Goal: Task Accomplishment & Management: Manage account settings

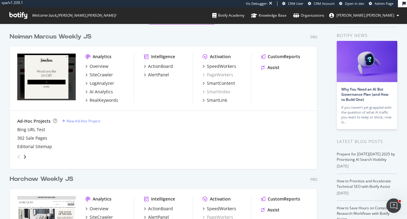
scroll to position [22, 0]
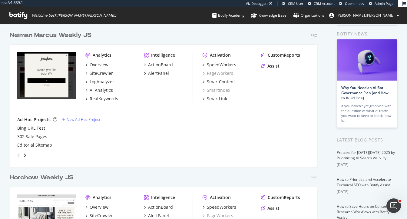
click at [67, 33] on div "Neiman Marcus Weekly JS" at bounding box center [51, 35] width 82 height 9
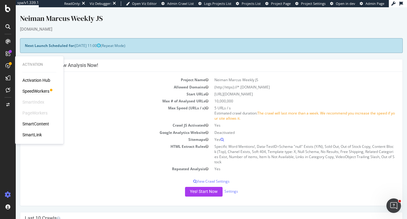
click at [39, 92] on div "SpeedWorkers" at bounding box center [35, 91] width 27 height 6
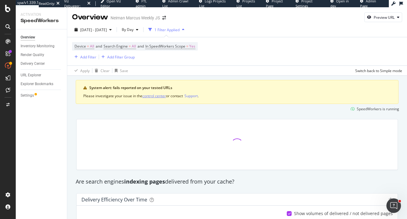
click at [160, 97] on div "control center" at bounding box center [154, 95] width 24 height 5
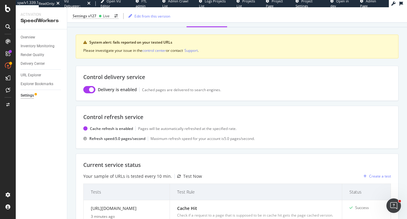
scroll to position [32, 0]
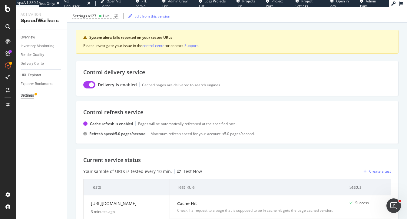
click at [191, 171] on div "Test Now" at bounding box center [192, 171] width 19 height 6
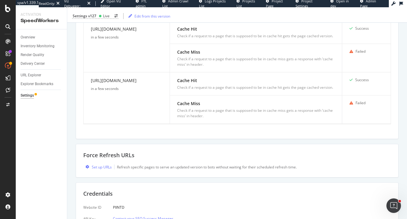
scroll to position [238, 0]
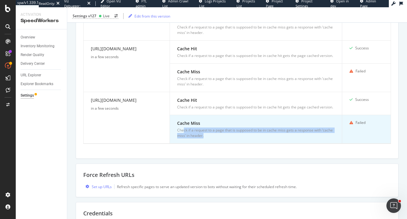
drag, startPoint x: 184, startPoint y: 133, endPoint x: 238, endPoint y: 138, distance: 55.1
click at [239, 138] on div "Check if a request to a page that is supposed to be in cache miss gets a respon…" at bounding box center [256, 133] width 158 height 11
click at [214, 136] on div "Check if a request to a page that is supposed to be in cache miss gets a respon…" at bounding box center [256, 133] width 158 height 11
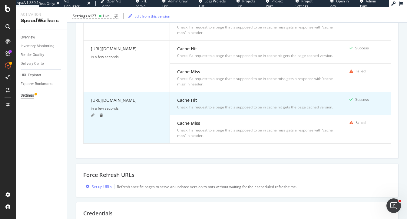
drag, startPoint x: 160, startPoint y: 103, endPoint x: 88, endPoint y: 103, distance: 72.1
click at [87, 103] on td "https://www.neimanmarcus.com/ in a few seconds" at bounding box center [127, 117] width 86 height 51
copy div "https://www.neimanmarcus.com/"
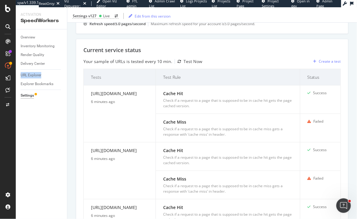
scroll to position [142, 0]
click at [80, 95] on div "Current service status Your sample of URLs is tested every 10 min. Test Now Cre…" at bounding box center [212, 154] width 272 height 233
click at [31, 46] on div "Inventory Monitoring" at bounding box center [38, 46] width 34 height 6
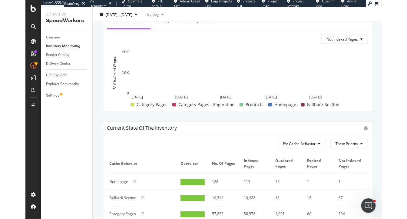
scroll to position [340, 0]
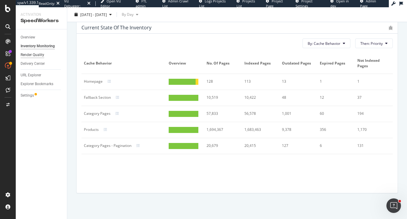
click at [35, 56] on div "Render Quality" at bounding box center [33, 55] width 24 height 6
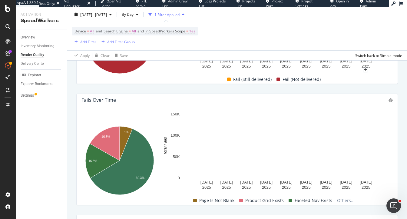
scroll to position [220, 0]
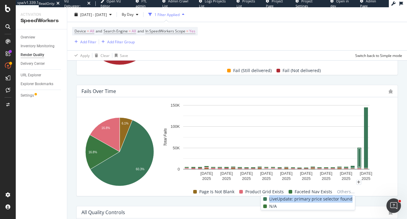
drag, startPoint x: 353, startPoint y: 200, endPoint x: 273, endPoint y: 200, distance: 80.0
click at [272, 200] on span "LiveUpdate: primary price selector found" at bounding box center [310, 198] width 83 height 7
copy span "LiveUpdate: primary price selector found"
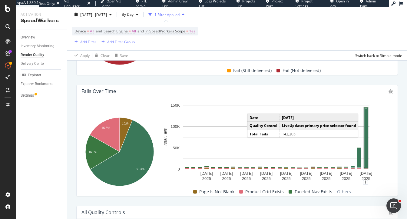
click at [322, 134] on rect "A chart." at bounding box center [366, 137] width 2 height 59
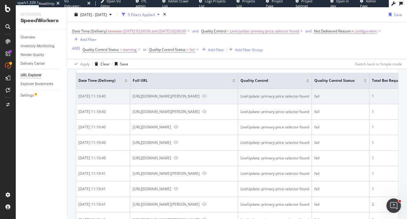
scroll to position [77, 0]
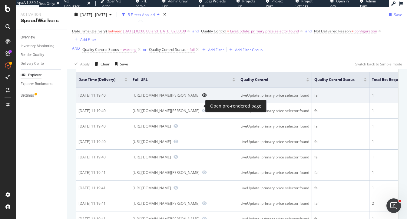
click at [202, 97] on icon "Preview https://www.neimanmarcus.com/p/vince-cap-sleeve-ruched-back-silk-blouse…" at bounding box center [204, 95] width 5 height 4
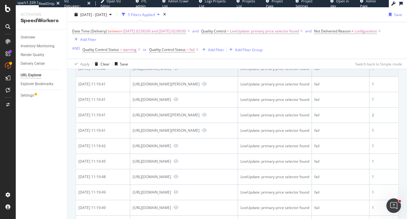
scroll to position [174, 0]
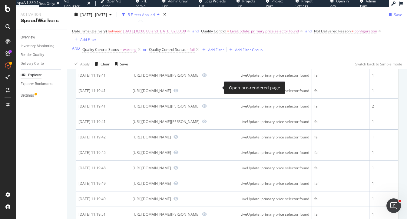
click at [178, 46] on icon "Preview https://www.neimanmarcus.com/p/gucci-mens-gg1794sm-acetate-rectangle-su…" at bounding box center [176, 44] width 5 height 4
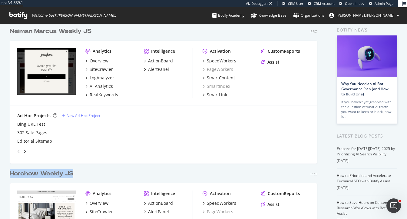
scroll to position [380, 313]
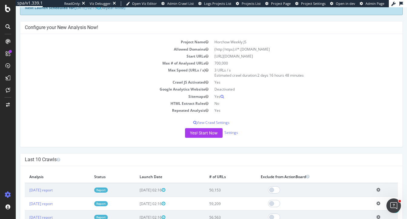
scroll to position [15, 0]
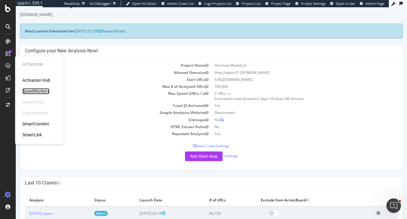
click at [42, 92] on div "SpeedWorkers" at bounding box center [35, 91] width 27 height 6
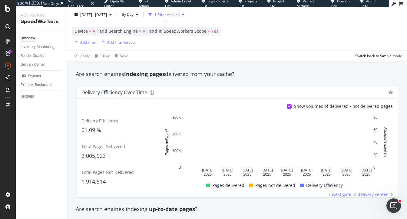
scroll to position [83, 0]
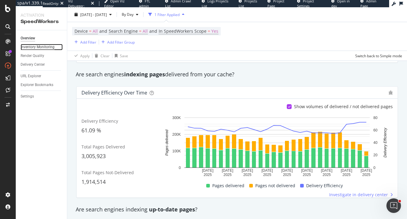
click at [33, 45] on div "Inventory Monitoring" at bounding box center [38, 47] width 34 height 6
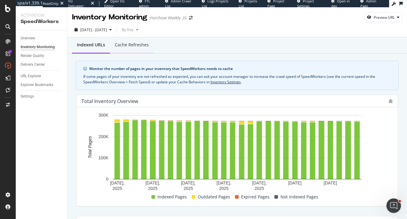
click at [128, 47] on div "Cache refreshes" at bounding box center [132, 45] width 34 height 6
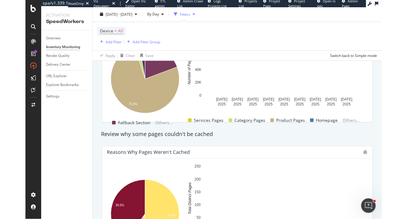
scroll to position [257, 0]
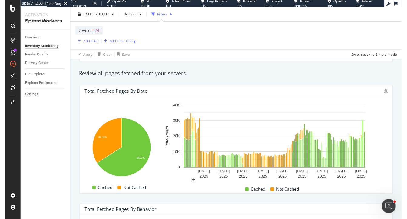
scroll to position [79, 0]
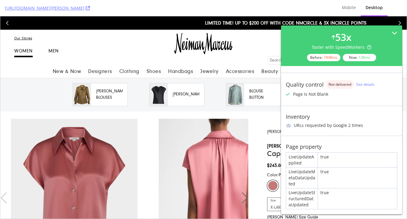
scroll to position [126, 0]
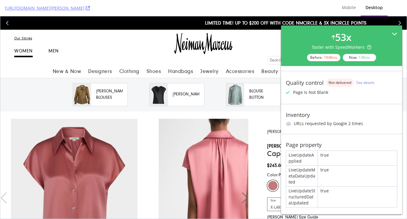
drag, startPoint x: 393, startPoint y: 32, endPoint x: 316, endPoint y: 138, distance: 131.5
click at [393, 32] on icon at bounding box center [394, 33] width 5 height 5
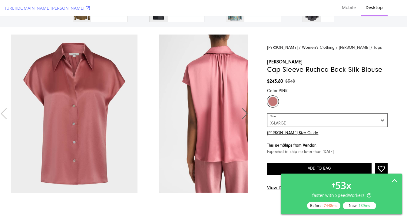
scroll to position [85, 0]
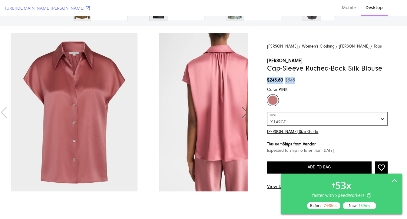
drag, startPoint x: 300, startPoint y: 89, endPoint x: 269, endPoint y: 89, distance: 31.5
click at [269, 84] on div "$243.60 $348" at bounding box center [327, 80] width 121 height 7
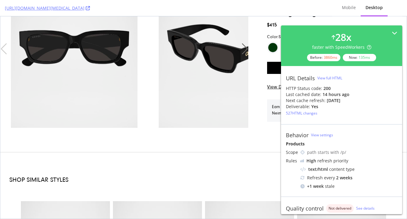
scroll to position [150, 0]
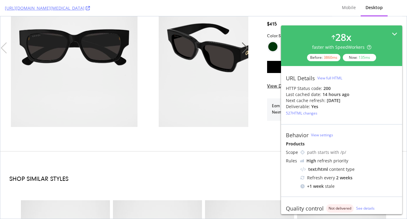
click at [399, 31] on div "28 x faster with SpeedWorkers Before: 3860 ms Now: 135 ms" at bounding box center [341, 45] width 121 height 41
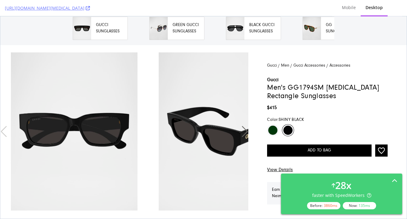
scroll to position [68, 0]
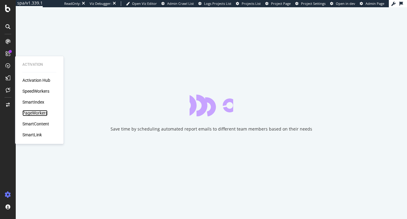
click at [34, 112] on div "PageWorkers" at bounding box center [34, 113] width 25 height 6
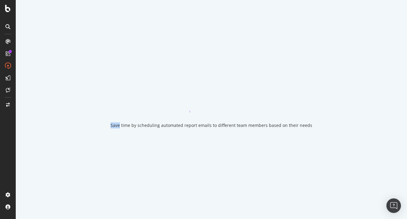
click at [34, 112] on div "Save time by scheduling automated report emails to different team members based…" at bounding box center [211, 109] width 391 height 219
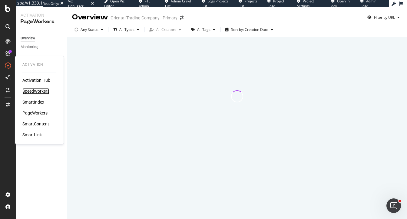
click at [33, 90] on div "SpeedWorkers" at bounding box center [35, 91] width 27 height 6
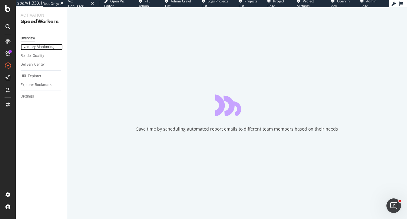
click at [35, 48] on div "Inventory Monitoring" at bounding box center [38, 47] width 34 height 6
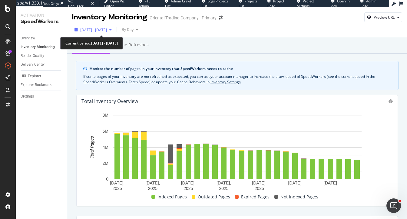
click at [106, 28] on span "2025 Sep. 13th - Oct. 10th" at bounding box center [93, 29] width 27 height 5
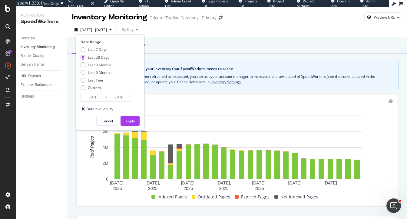
click at [178, 48] on div "Indexed URLs Cache refreshes" at bounding box center [237, 45] width 340 height 16
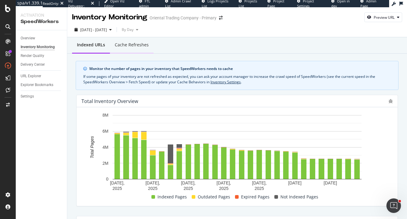
click at [134, 40] on div "Cache refreshes" at bounding box center [132, 45] width 44 height 17
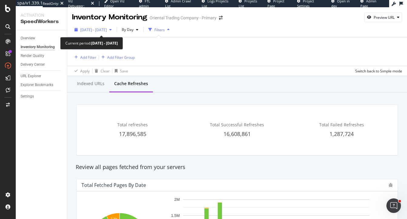
click at [107, 28] on span "2025 Sep. 13th - Oct. 10th" at bounding box center [93, 29] width 27 height 5
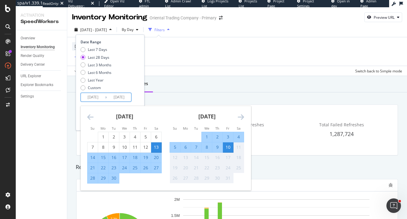
click at [96, 96] on input "2025/09/13" at bounding box center [93, 97] width 24 height 8
click at [126, 169] on div "24" at bounding box center [124, 168] width 10 height 6
type input "2025/09/24"
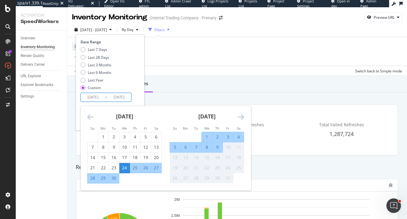
click at [125, 81] on div "Last 7 Days Last 28 Days Last 3 Months Last 6 Months Last Year Custom" at bounding box center [110, 70] width 58 height 46
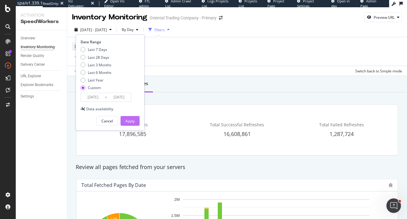
click at [136, 121] on button "Apply" at bounding box center [130, 121] width 19 height 10
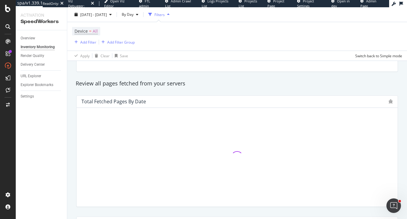
scroll to position [83, 0]
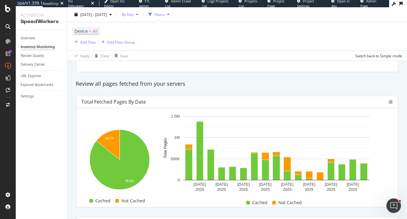
click at [134, 13] on span "By Day" at bounding box center [126, 14] width 14 height 5
click at [148, 30] on div "By Hour" at bounding box center [144, 26] width 26 height 9
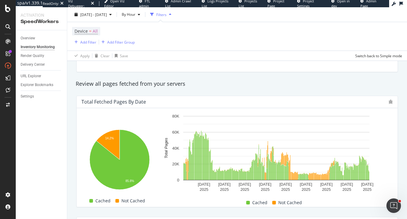
click at [153, 82] on div "Review all pages fetched from your servers" at bounding box center [237, 84] width 329 height 8
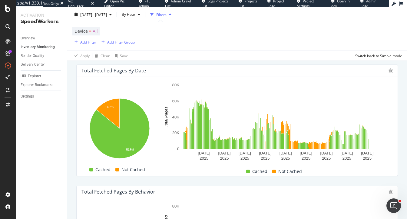
scroll to position [114, 0]
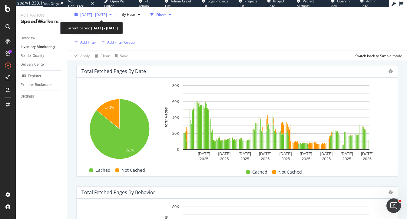
click at [107, 16] on span "2025 Sep. 24th - Oct. 10th" at bounding box center [93, 14] width 27 height 5
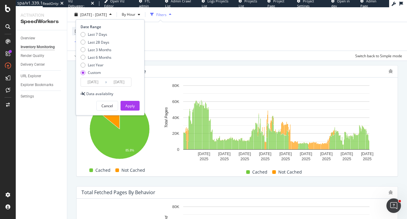
click at [96, 82] on input "2025/09/24" at bounding box center [93, 82] width 24 height 8
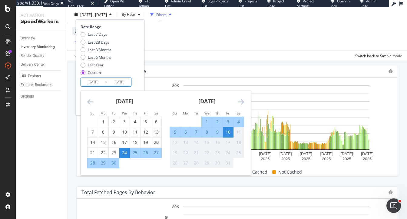
click at [221, 64] on div "Total Fetched Pages by Date Hold CMD (⌘) while clicking to filter the report. 1…" at bounding box center [237, 120] width 329 height 121
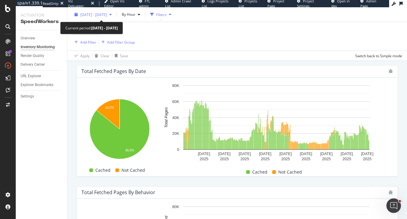
click at [98, 13] on span "2025 Sep. 24th - Oct. 10th" at bounding box center [93, 14] width 27 height 5
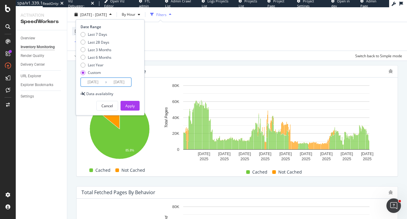
click at [97, 84] on input "2025/09/24" at bounding box center [93, 82] width 24 height 8
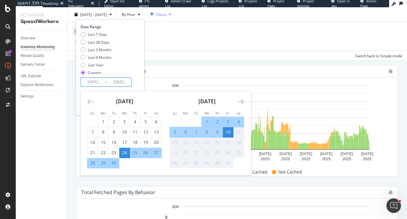
click at [100, 164] on div "29" at bounding box center [103, 163] width 10 height 6
type input "2025/09/29"
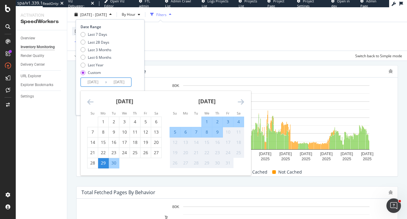
click at [137, 81] on div "Date Range Last 7 Days Last 28 Days Last 3 Months Last 6 Months Last Year Custo…" at bounding box center [110, 55] width 58 height 62
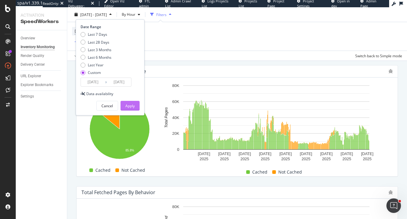
click at [132, 103] on div "Apply" at bounding box center [129, 105] width 9 height 5
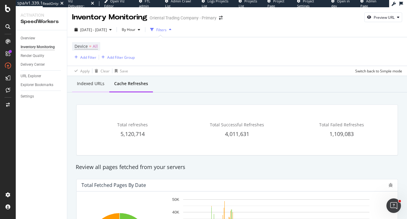
click at [88, 81] on div "Indexed URLs" at bounding box center [91, 84] width 28 height 6
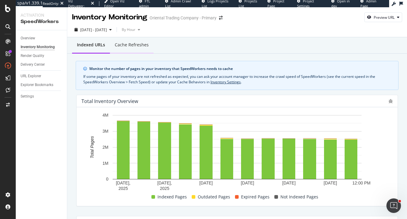
click at [124, 45] on div "Cache refreshes" at bounding box center [132, 45] width 34 height 6
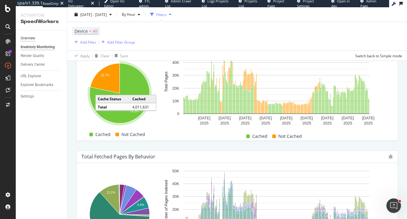
scroll to position [143, 0]
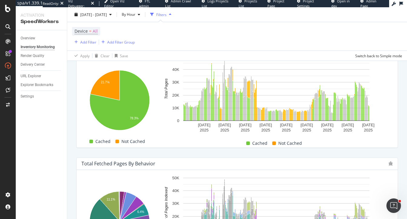
click at [76, 92] on div "Total Fetched Pages by Date Hold CMD (⌘) while clicking to filter the report. 2…" at bounding box center [237, 92] width 329 height 121
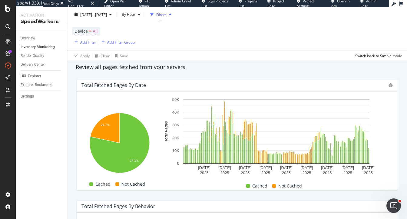
scroll to position [101, 0]
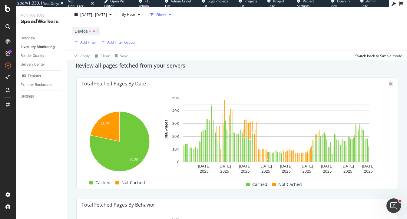
click at [276, 64] on div "Review all pages fetched from your servers" at bounding box center [237, 66] width 329 height 8
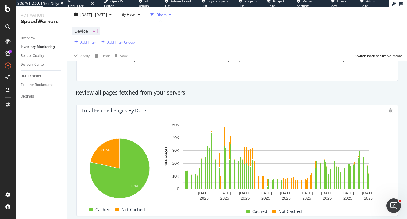
scroll to position [73, 0]
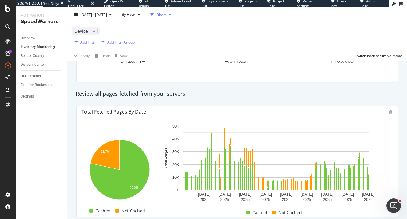
click at [295, 92] on div "Review all pages fetched from your servers" at bounding box center [237, 94] width 329 height 8
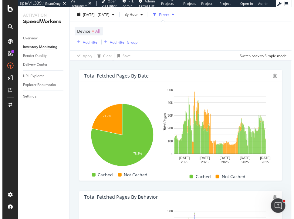
scroll to position [110, 0]
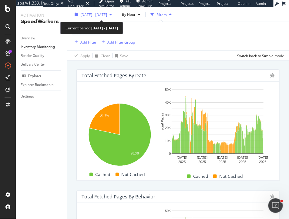
click at [100, 15] on span "2025 Sep. 29th - Oct. 10th" at bounding box center [93, 14] width 27 height 5
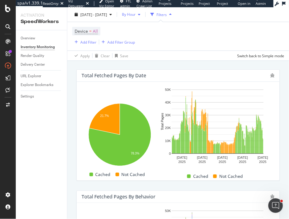
click at [135, 13] on span "By Hour" at bounding box center [127, 14] width 16 height 5
click at [146, 35] on span "By Day" at bounding box center [144, 37] width 16 height 5
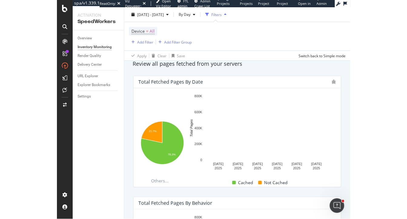
scroll to position [104, 0]
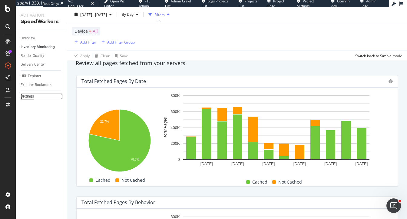
click at [31, 95] on div "Settings" at bounding box center [27, 96] width 13 height 6
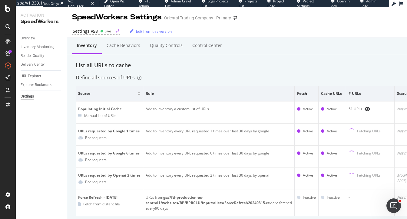
click at [91, 32] on div "Settings v58" at bounding box center [85, 31] width 25 height 6
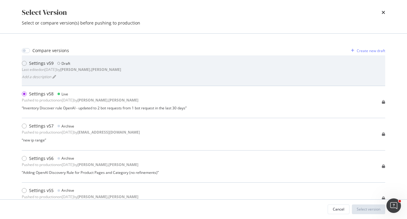
click at [88, 74] on div "Add a description" at bounding box center [71, 76] width 99 height 8
click at [345, 78] on div "Settings v59 Draft Last edited on 2025 Oct 1st by heidi.noonan Add a description" at bounding box center [204, 70] width 364 height 21
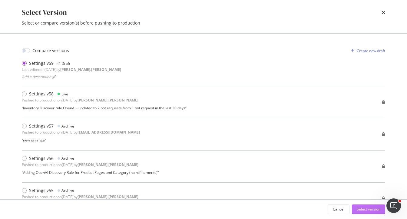
click at [377, 210] on div "Select version" at bounding box center [369, 209] width 24 height 5
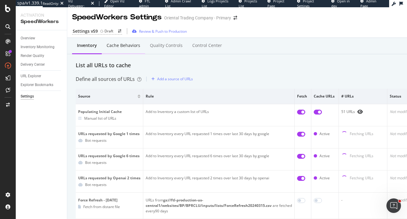
click at [116, 49] on div "Cache behaviors" at bounding box center [123, 46] width 43 height 17
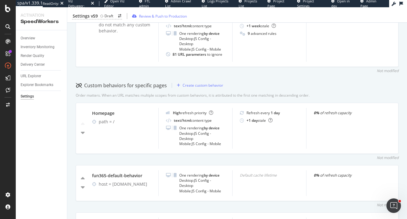
scroll to position [150, 0]
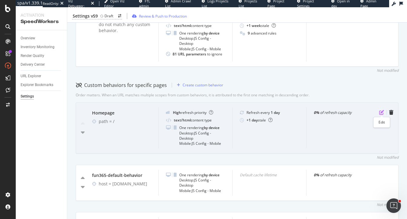
click at [382, 111] on icon "pen-to-square" at bounding box center [381, 112] width 5 height 5
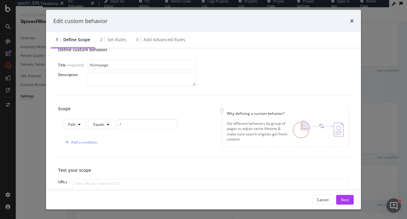
scroll to position [0, 0]
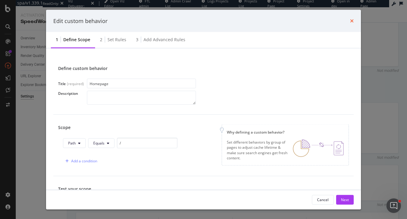
click at [352, 22] on icon "times" at bounding box center [352, 20] width 4 height 5
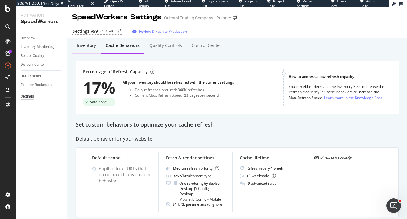
click at [85, 48] on div "Inventory" at bounding box center [86, 45] width 19 height 6
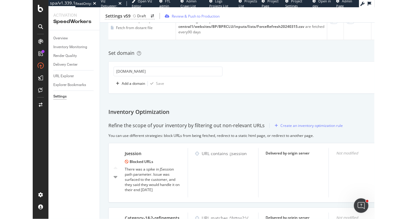
scroll to position [179, 0]
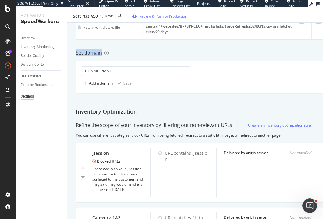
drag, startPoint x: 76, startPoint y: 53, endPoint x: 101, endPoint y: 54, distance: 25.2
click at [101, 54] on div "Set domain" at bounding box center [221, 52] width 290 height 7
drag, startPoint x: 74, startPoint y: 109, endPoint x: 135, endPoint y: 114, distance: 60.8
click at [135, 114] on div "Inventory Cache behaviors Quality Controls Control Center List all URLs to cach…" at bounding box center [220, 218] width 307 height 718
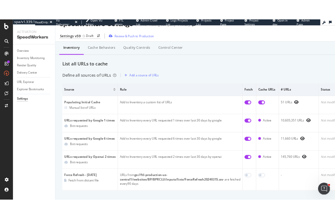
scroll to position [0, 0]
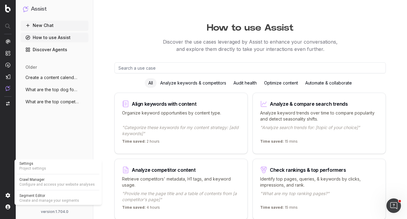
click at [32, 167] on span "Project settings" at bounding box center [58, 168] width 78 height 5
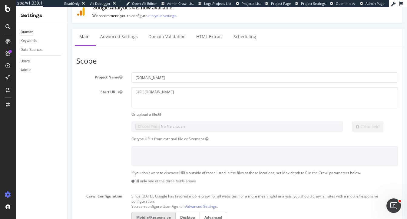
scroll to position [21, 0]
click at [110, 34] on link "Advanced Settings" at bounding box center [119, 37] width 47 height 17
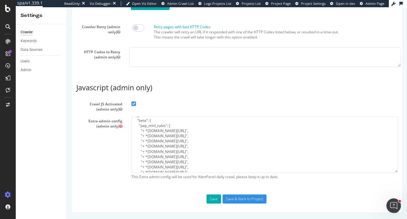
scroll to position [28, 0]
type input "[PERSON_NAME][EMAIL_ADDRESS][DOMAIN_NAME]"
drag, startPoint x: 178, startPoint y: 166, endPoint x: 133, endPoint y: 126, distance: 60.5
click at [133, 126] on textarea "{ "flags": [ "cube" ], "beta": { "pap_mini_rules": [ "+ *[DOMAIN_NAME][URL]", "…" at bounding box center [264, 144] width 267 height 56
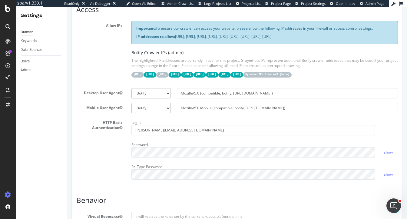
scroll to position [120, 0]
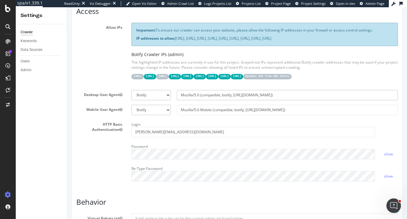
drag, startPoint x: 269, startPoint y: 104, endPoint x: 172, endPoint y: 106, distance: 97.0
click at [172, 100] on div "Botify Googlebot Chrome Firefox Edge Custom Mozilla/5.0 (compatible; botify; [U…" at bounding box center [264, 95] width 273 height 10
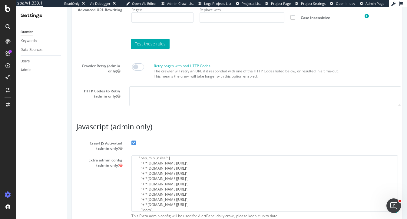
scroll to position [538, 0]
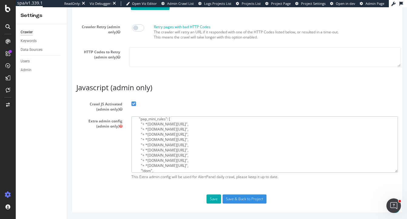
click at [181, 154] on textarea "{ "flags": [ "cube" ], "beta": { "pap_mini_rules": [ "+ *[DOMAIN_NAME][URL]", "…" at bounding box center [264, 144] width 267 height 56
drag, startPoint x: 177, startPoint y: 167, endPoint x: 129, endPoint y: 125, distance: 63.9
click at [129, 125] on div "{ "flags": [ "cube" ], "beta": { "pap_mini_rules": [ "+ *[DOMAIN_NAME][URL]", "…" at bounding box center [265, 149] width 276 height 66
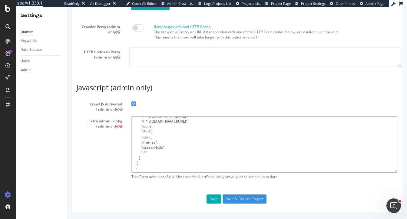
click at [149, 143] on textarea "{ "flags": [ "cube" ], "beta": { "pap_mini_rules": [ "+ *[DOMAIN_NAME][URL]", "…" at bounding box center [264, 144] width 267 height 56
click at [163, 149] on textarea "{ "flags": [ "cube" ], "beta": { "pap_mini_rules": [ "+ *[DOMAIN_NAME][URL]", "…" at bounding box center [264, 144] width 267 height 56
click at [159, 141] on textarea "{ "flags": [ "cube" ], "beta": { "pap_mini_rules": [ "+ *[DOMAIN_NAME][URL]", "…" at bounding box center [264, 144] width 267 height 56
drag, startPoint x: 155, startPoint y: 143, endPoint x: 143, endPoint y: 143, distance: 11.8
click at [143, 143] on textarea "{ "flags": [ "cube" ], "beta": { "pap_mini_rules": [ "+ *[DOMAIN_NAME][URL]", "…" at bounding box center [264, 144] width 267 height 56
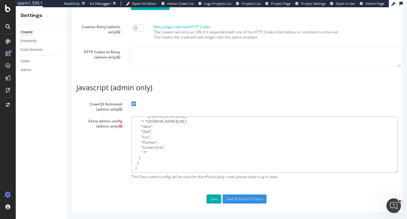
click at [158, 167] on textarea "{ "flags": [ "cube" ], "beta": { "pap_mini_rules": [ "+ *adobedtm.com/*", "+ *r…" at bounding box center [264, 144] width 267 height 56
paste textarea "#+ *jsdelivr.net/*", "#+ *force.com/*", "+ *kmsmep.com/*", "+ *googletagmanager…"
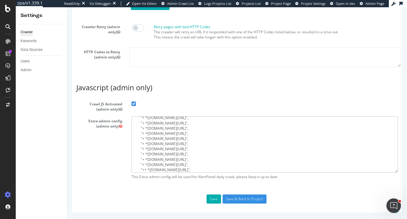
scroll to position [0, 0]
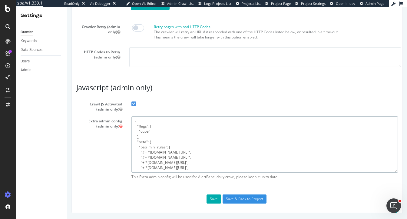
type textarea "{ "flags": [ "cube" ], "beta": { "pap_mini_rules": [ "#+ *jsdelivr.net/*", "#+ …"
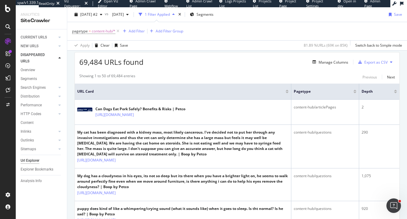
scroll to position [147, 0]
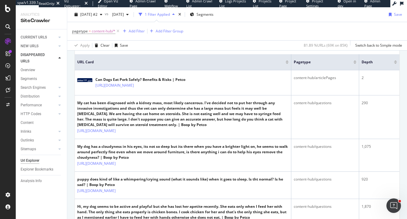
scroll to position [176, 0]
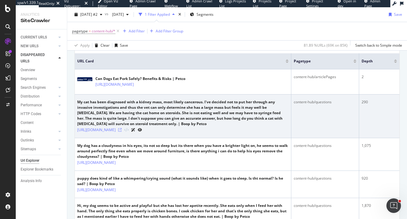
click at [122, 132] on icon at bounding box center [120, 130] width 4 height 4
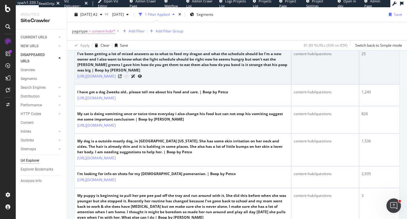
scroll to position [527, 0]
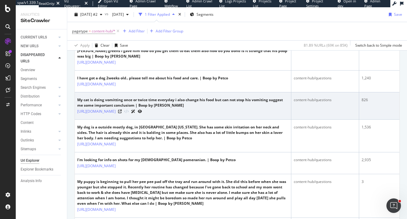
click at [142, 110] on icon at bounding box center [140, 112] width 4 height 4
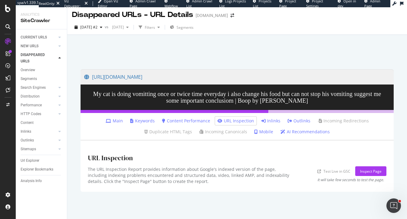
scroll to position [2, 0]
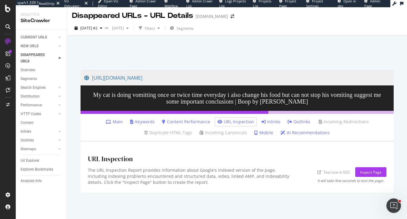
click at [274, 121] on link "Inlinks" at bounding box center [270, 122] width 19 height 6
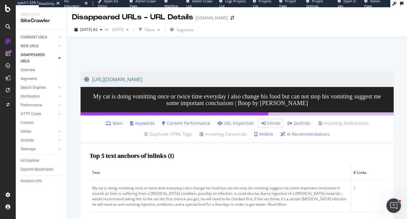
scroll to position [78, 0]
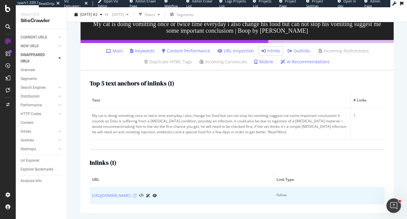
click at [137, 194] on icon at bounding box center [135, 196] width 4 height 4
